Goal: Book appointment/travel/reservation

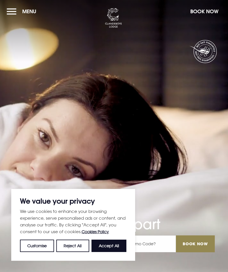
click at [116, 244] on button "Accept All" at bounding box center [108, 245] width 35 height 12
checkbox input "true"
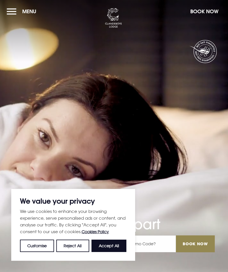
checkbox input "true"
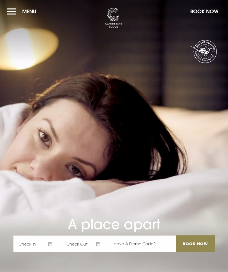
click at [13, 13] on button "Menu" at bounding box center [23, 11] width 32 height 12
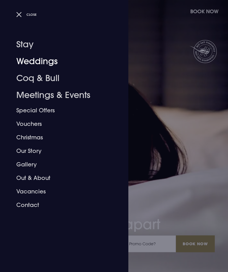
click at [37, 65] on link "Weddings" at bounding box center [60, 61] width 89 height 17
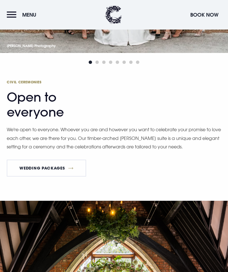
scroll to position [963, 0]
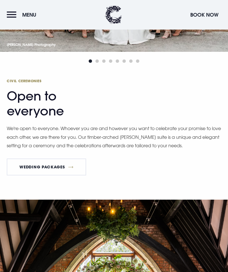
click at [33, 175] on link "Wedding Packages" at bounding box center [46, 166] width 79 height 17
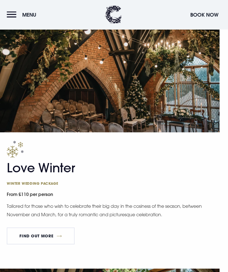
scroll to position [783, 0]
click at [0, 228] on div "Love Winter Winter wedding package From £110 per person Tailored for those who …" at bounding box center [114, 190] width 228 height 116
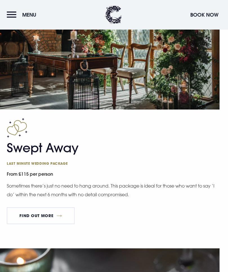
scroll to position [1088, 0]
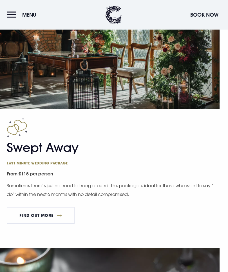
click at [50, 217] on link "FIND OUT MORE" at bounding box center [41, 215] width 68 height 17
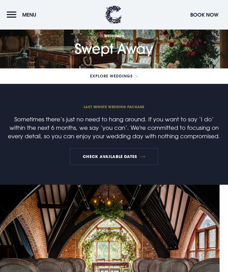
click at [10, 13] on button "Menu" at bounding box center [23, 15] width 32 height 12
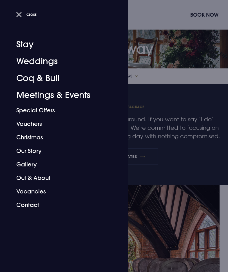
click at [26, 165] on link "Gallery" at bounding box center [60, 163] width 89 height 13
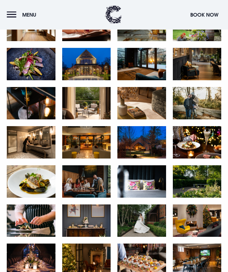
scroll to position [354, 0]
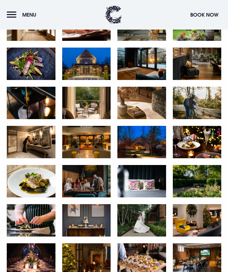
click at [199, 215] on img at bounding box center [197, 220] width 49 height 32
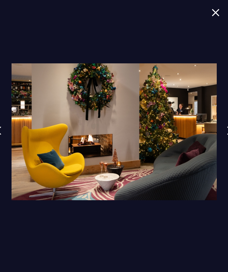
click at [48, 120] on img at bounding box center [114, 131] width 205 height 137
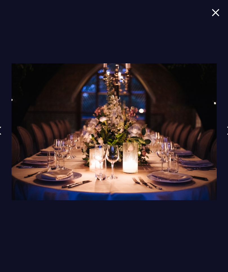
click at [112, 144] on img at bounding box center [114, 131] width 205 height 137
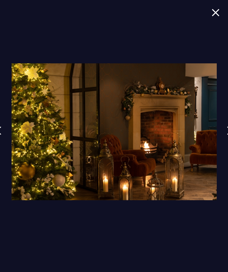
click at [213, 14] on img at bounding box center [215, 13] width 8 height 8
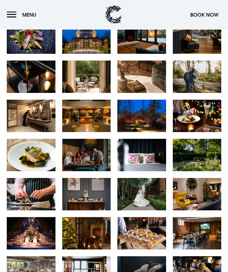
click at [87, 181] on img at bounding box center [86, 194] width 49 height 32
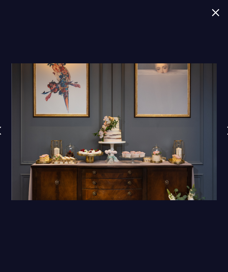
click at [210, 14] on div at bounding box center [114, 136] width 228 height 272
click at [215, 9] on img at bounding box center [215, 13] width 8 height 8
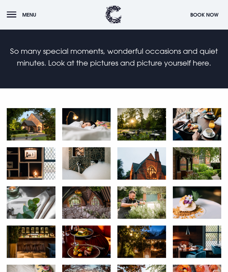
scroll to position [0, 0]
